Goal: Find specific page/section: Find specific page/section

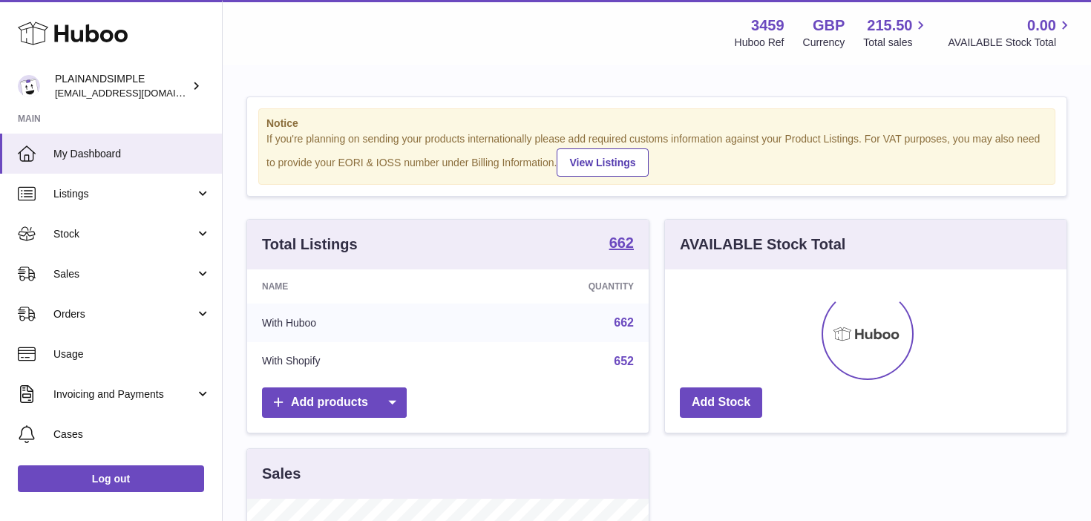
scroll to position [231, 401]
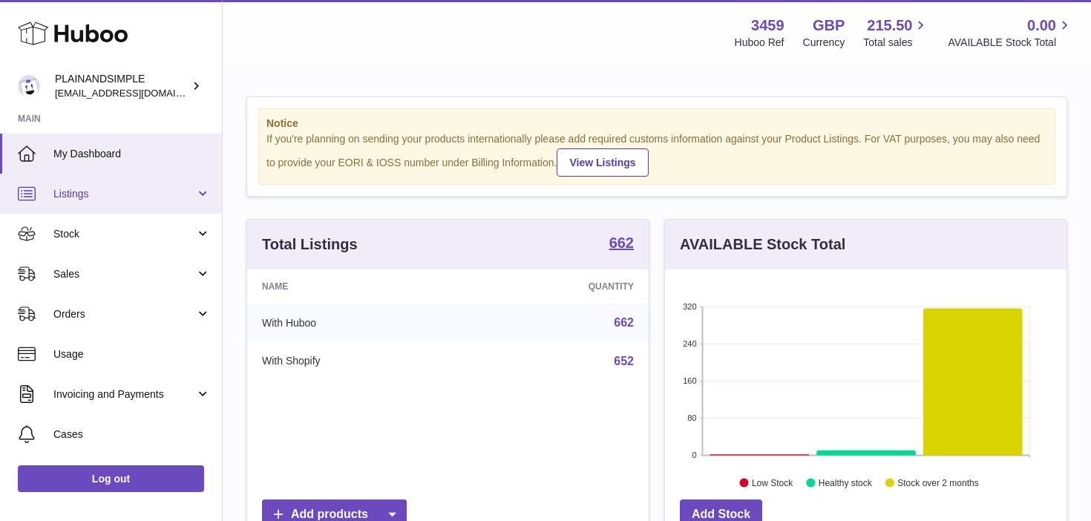
click at [200, 194] on link "Listings" at bounding box center [111, 194] width 222 height 40
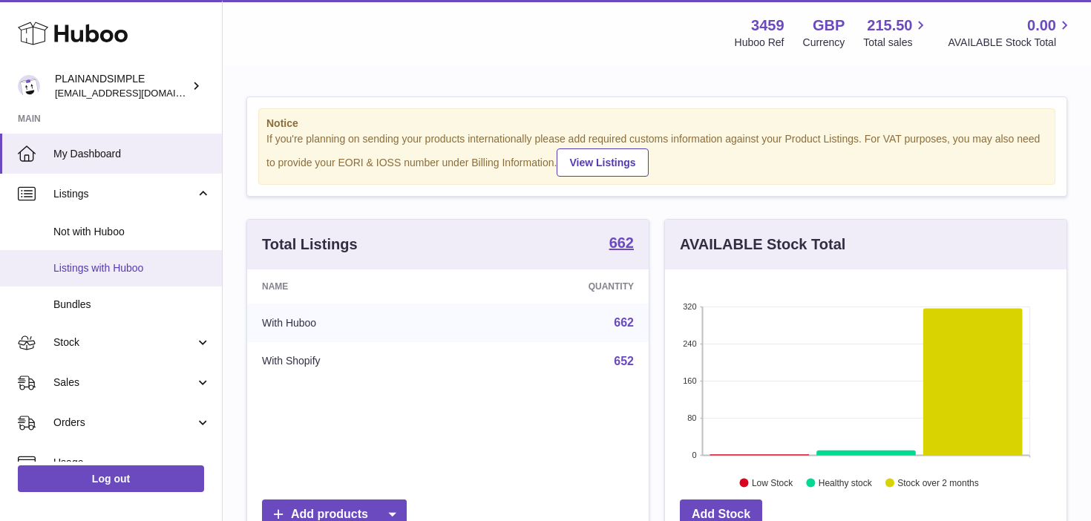
click at [154, 268] on span "Listings with Huboo" at bounding box center [131, 268] width 157 height 14
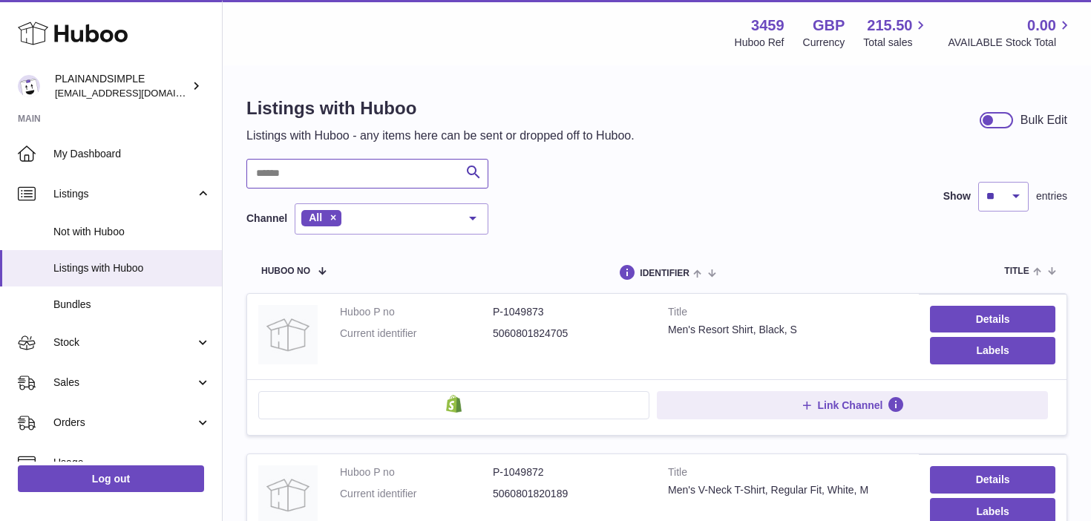
click at [329, 178] on input "text" at bounding box center [367, 174] width 242 height 30
type input "******"
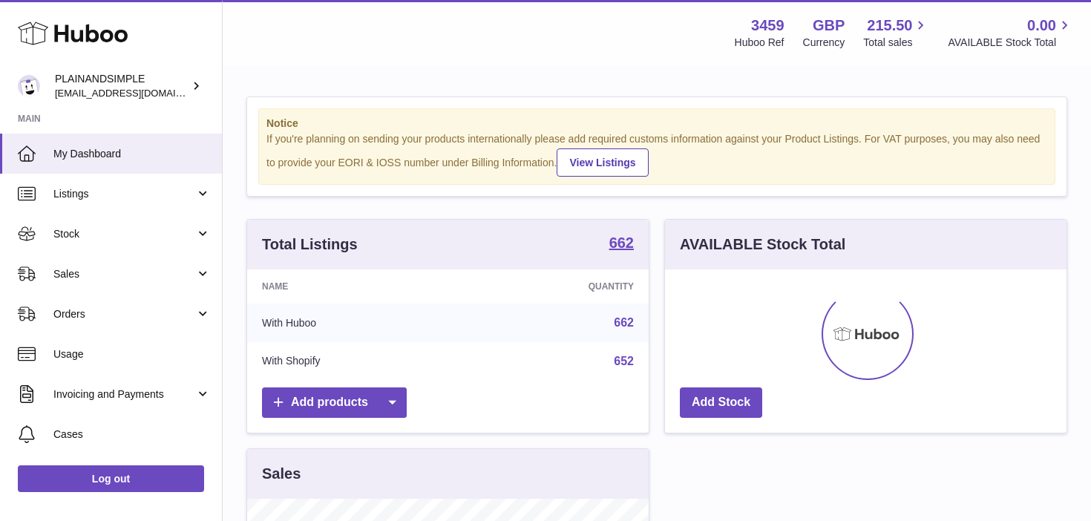
scroll to position [231, 401]
